Goal: Find specific page/section: Find specific page/section

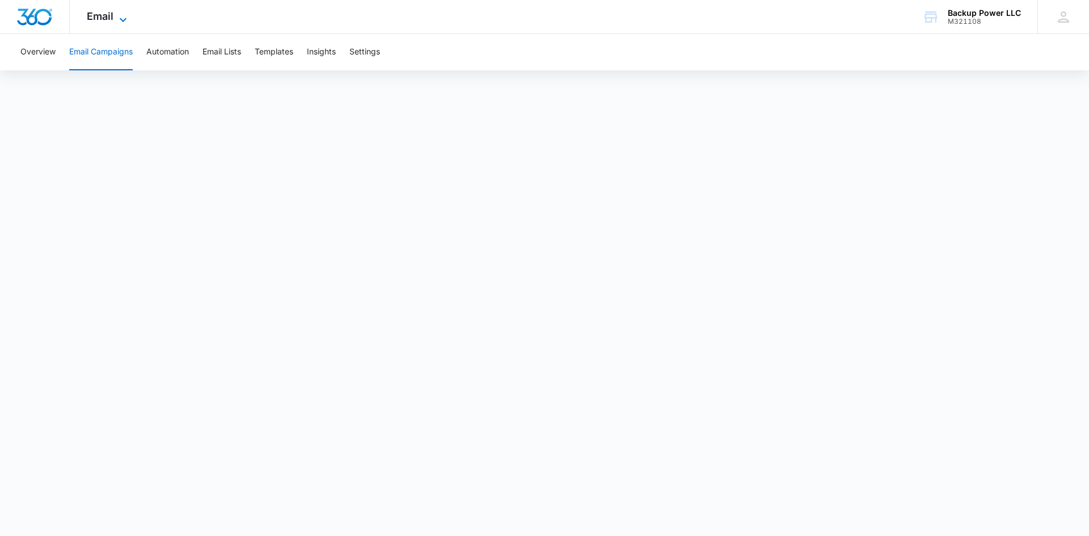
click at [122, 20] on icon at bounding box center [123, 20] width 7 height 4
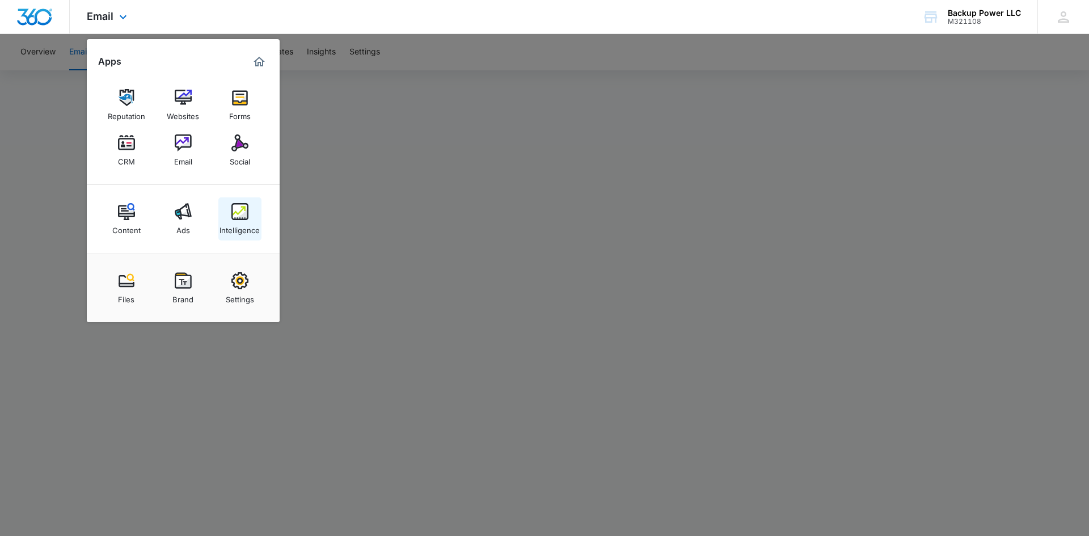
click at [230, 221] on div "Intelligence" at bounding box center [240, 227] width 40 height 15
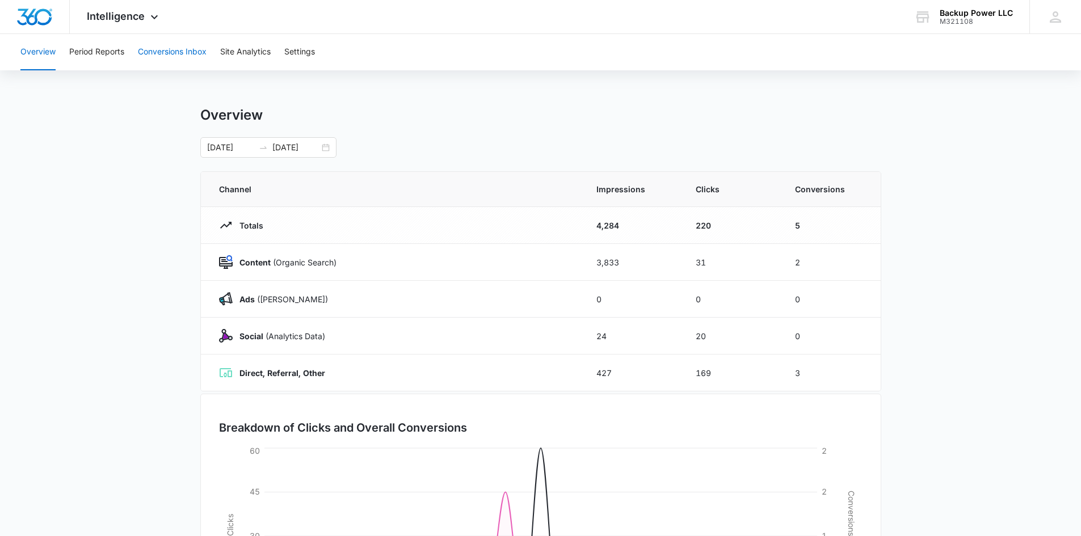
click at [150, 45] on button "Conversions Inbox" at bounding box center [172, 52] width 69 height 36
